Goal: Task Accomplishment & Management: Manage account settings

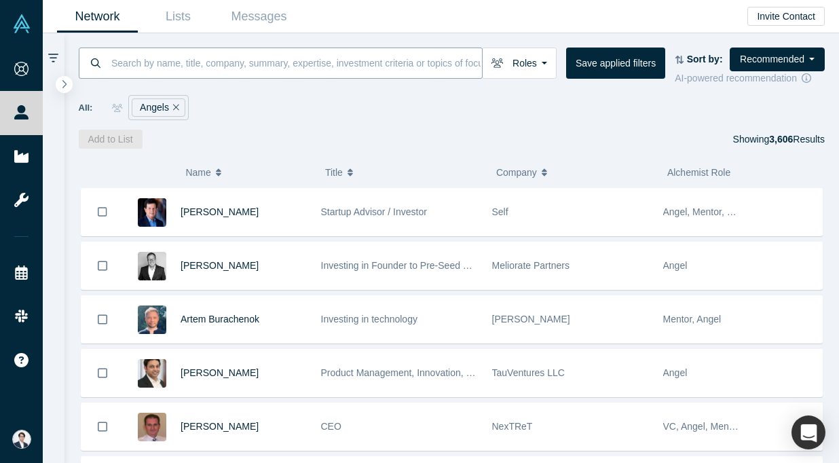
click at [303, 71] on input at bounding box center [296, 63] width 372 height 32
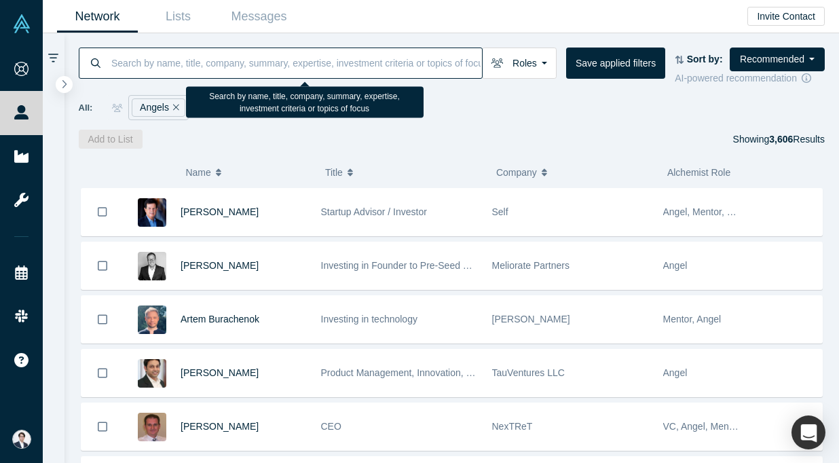
type input "a"
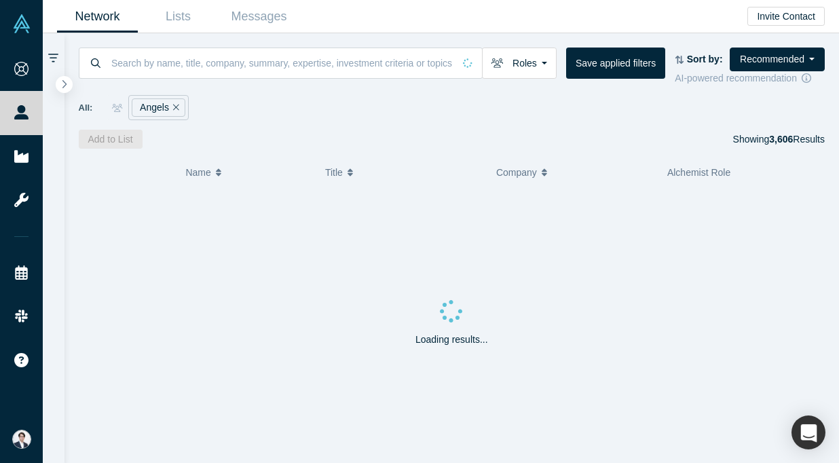
click at [371, 151] on div "( 0 ) Name Title Company Alchemist Role Loading results..." at bounding box center [451, 306] width 775 height 314
click at [752, 58] on button "Recommended" at bounding box center [776, 59] width 95 height 24
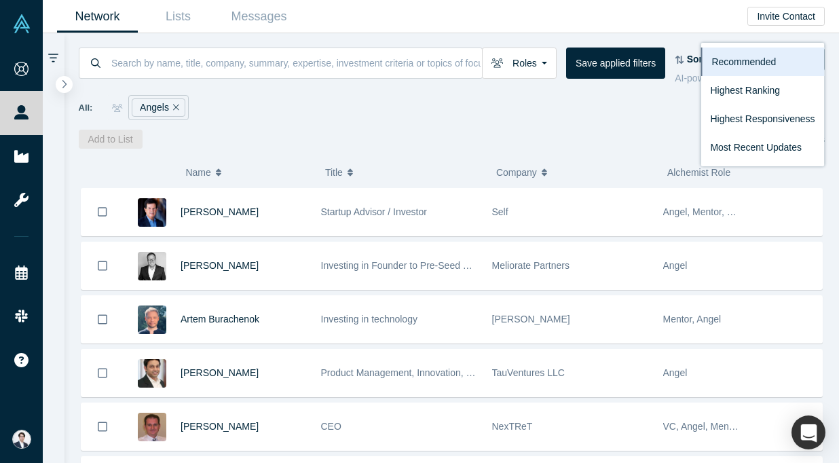
click at [588, 118] on div "All: Angels" at bounding box center [452, 107] width 746 height 25
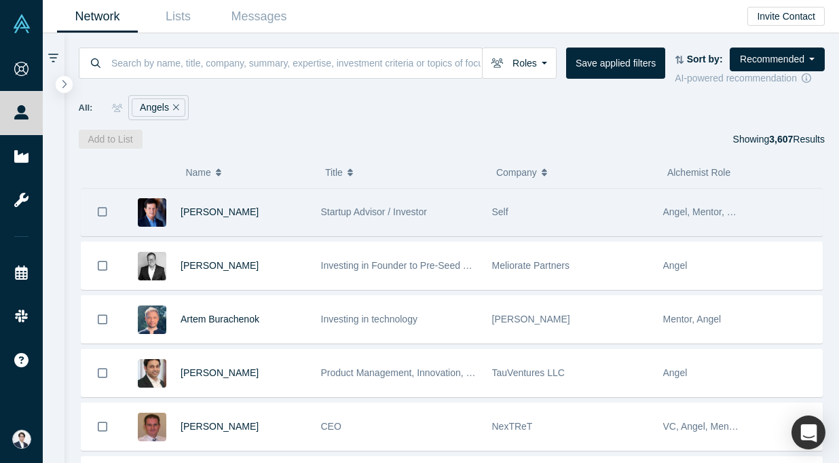
click at [442, 211] on div "Startup Advisor / Investor" at bounding box center [399, 212] width 157 height 47
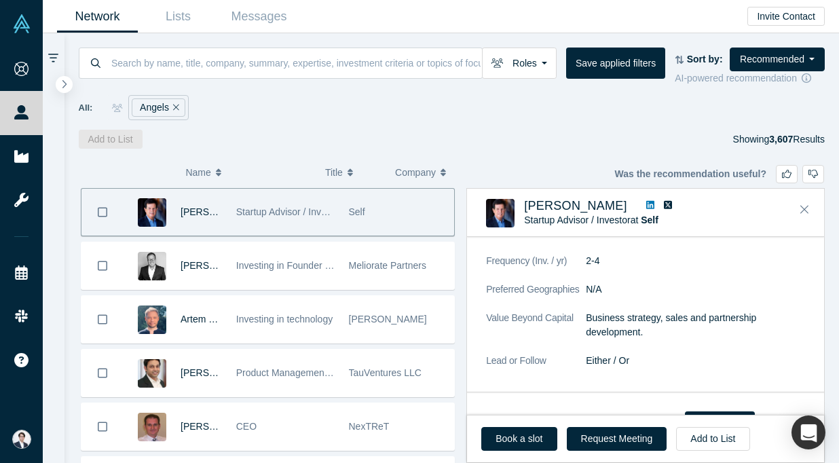
scroll to position [812, 0]
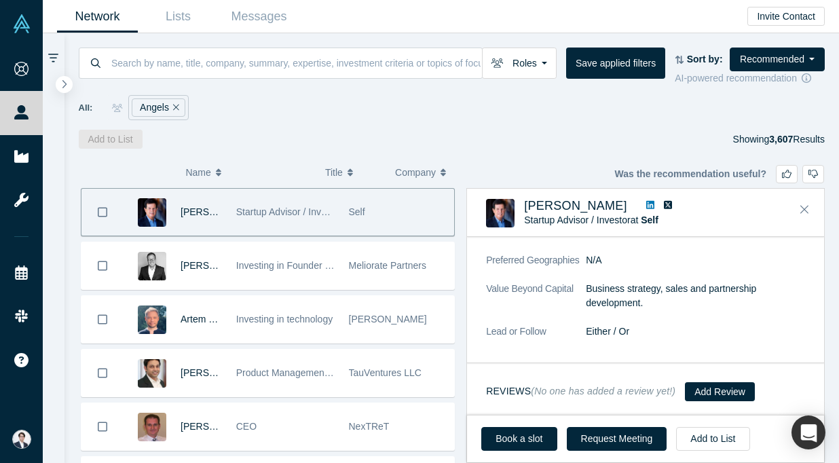
click at [646, 204] on icon at bounding box center [650, 205] width 8 height 8
click at [717, 450] on button "Add to List" at bounding box center [712, 439] width 73 height 24
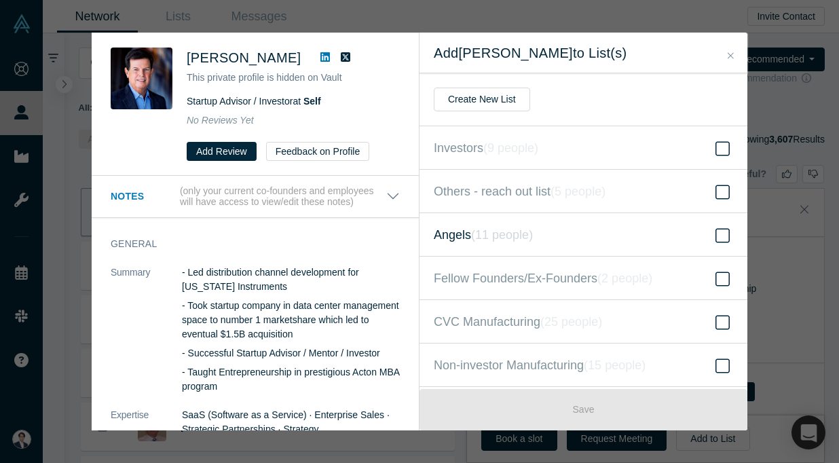
click at [533, 229] on icon "( 11 people )" at bounding box center [502, 235] width 62 height 14
click at [0, 0] on input "Angels ( 11 people )" at bounding box center [0, 0] width 0 height 0
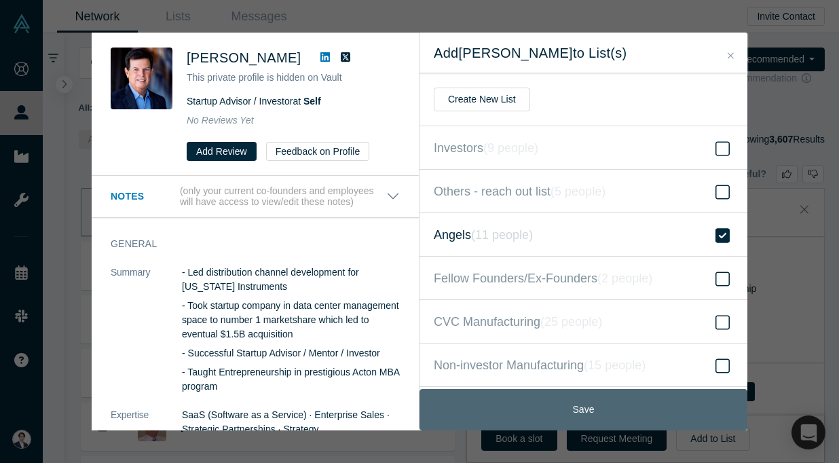
click at [605, 402] on button "Save" at bounding box center [583, 409] width 328 height 41
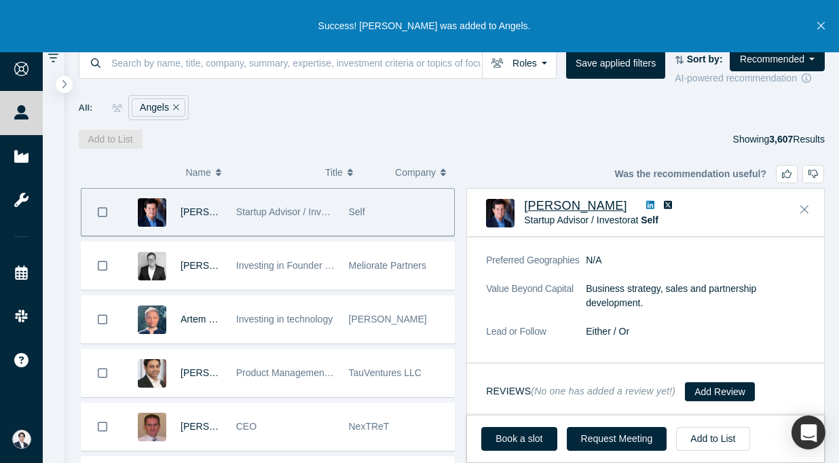
click at [533, 204] on span "[PERSON_NAME]" at bounding box center [575, 206] width 103 height 14
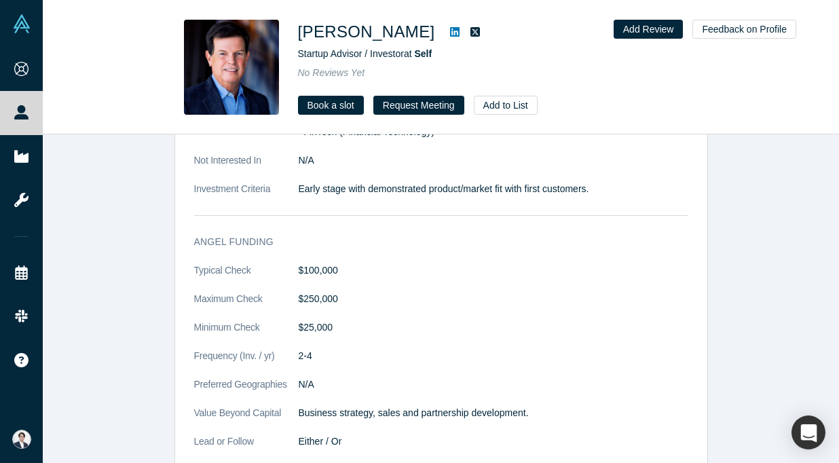
scroll to position [1218, 0]
